Goal: Task Accomplishment & Management: Use online tool/utility

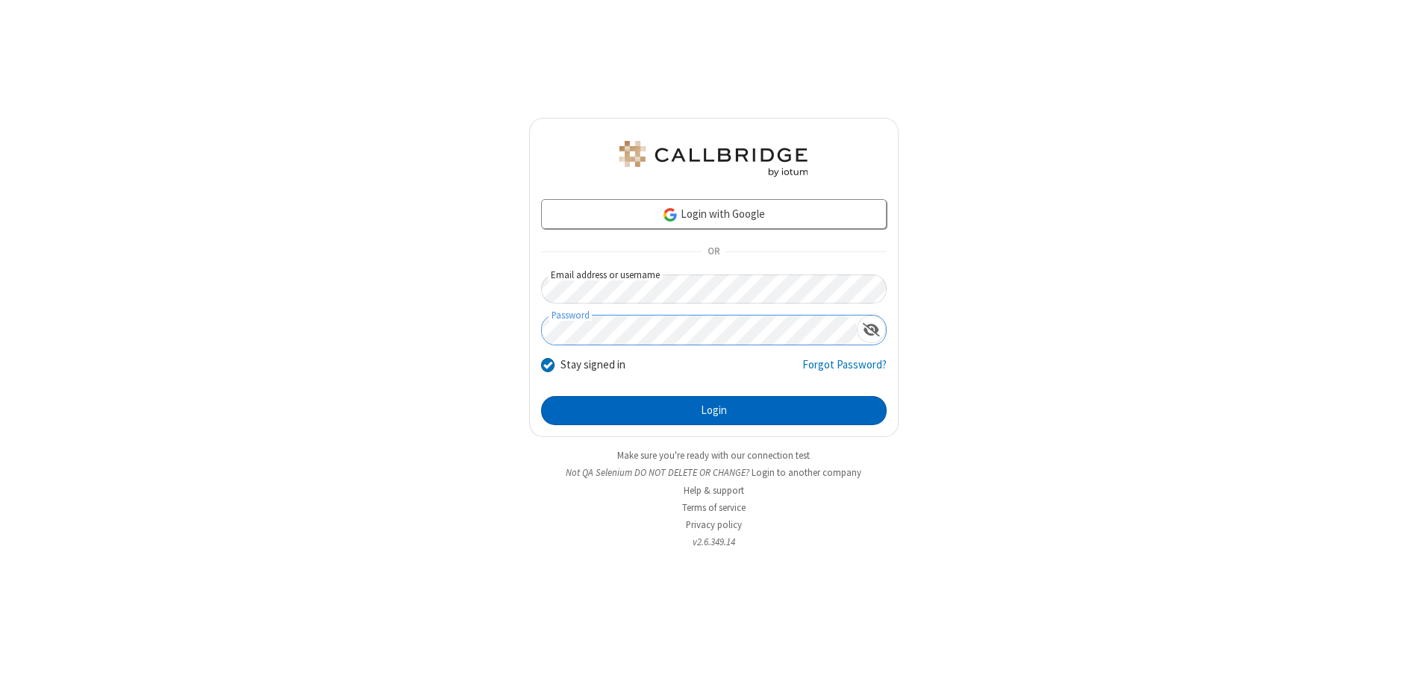
click at [713, 410] on button "Login" at bounding box center [714, 411] width 346 height 30
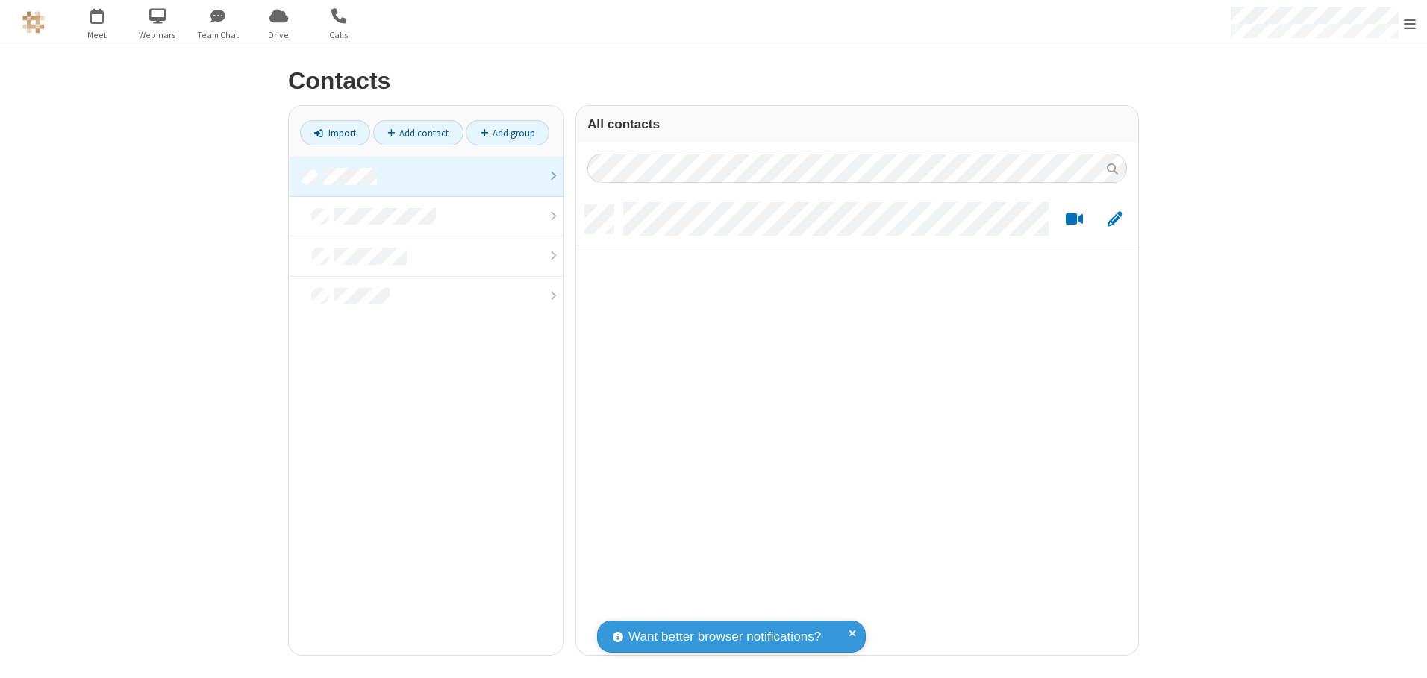
scroll to position [450, 551]
click at [426, 176] on link at bounding box center [426, 177] width 275 height 40
click at [335, 133] on link "Import" at bounding box center [335, 132] width 70 height 25
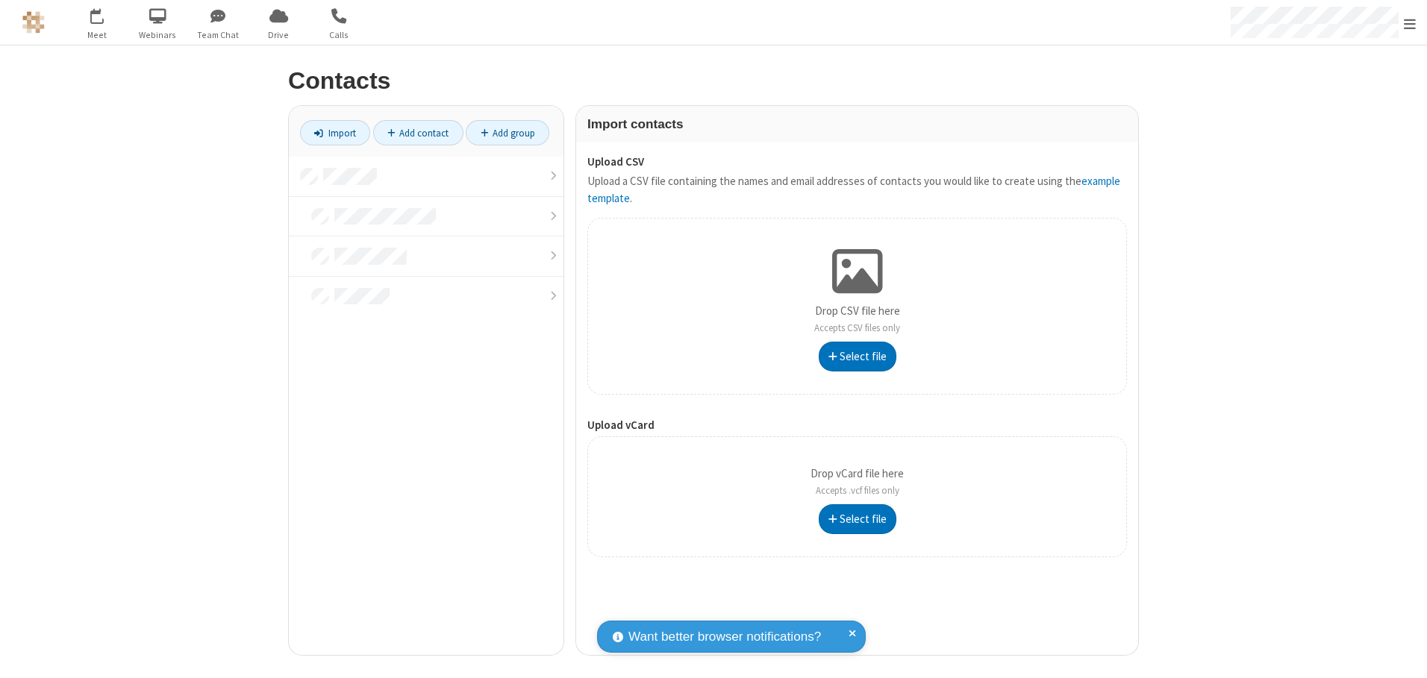
type input "C:\fakepath\excel_file.xlsx"
